Goal: Information Seeking & Learning: Learn about a topic

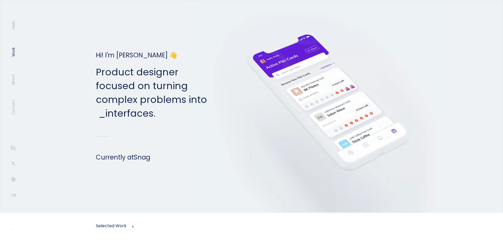
scroll to position [282, 0]
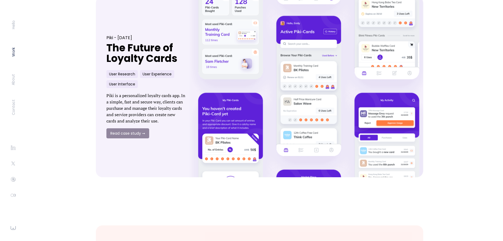
click at [270, 93] on link at bounding box center [308, 87] width 252 height 199
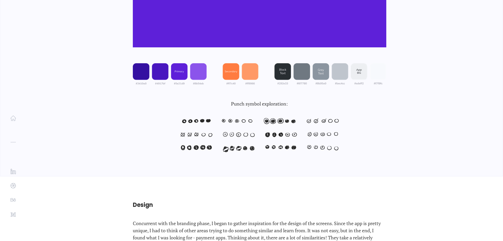
scroll to position [4364, 0]
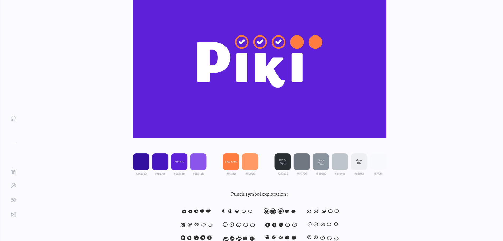
copy p "Concurrent with the branding phase, I began to gather inspiration for the desig…"
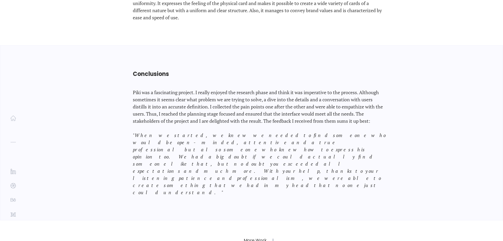
scroll to position [6969, 0]
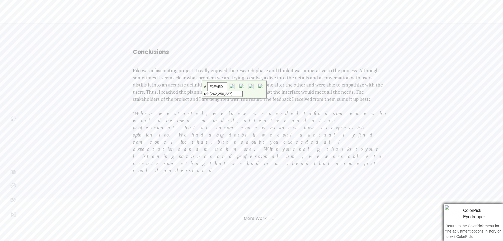
click at [221, 86] on input "F2FAED" at bounding box center [217, 86] width 20 height 9
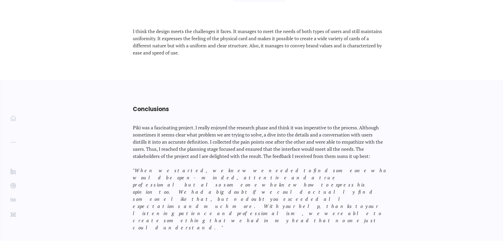
scroll to position [6899, 0]
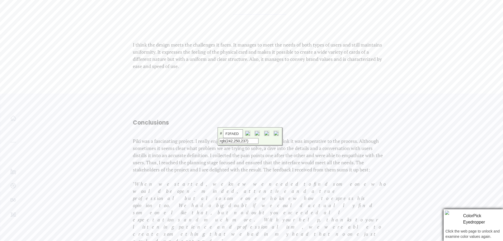
click at [236, 133] on input "F2FAED" at bounding box center [233, 133] width 20 height 9
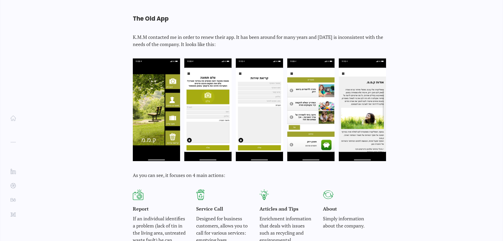
scroll to position [352, 0]
